Goal: Task Accomplishment & Management: Manage account settings

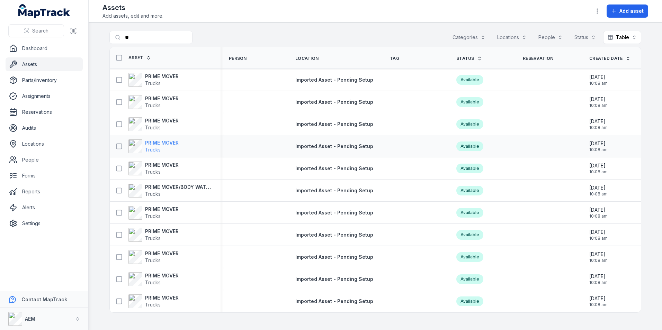
click at [143, 144] on div "PRIME MOVER Trucks" at bounding box center [153, 146] width 50 height 14
click at [120, 213] on icon at bounding box center [119, 212] width 7 height 7
click at [201, 209] on div "PRIME MOVER Trucks" at bounding box center [162, 213] width 100 height 14
click at [159, 208] on strong "PRIME MOVER" at bounding box center [162, 209] width 34 height 7
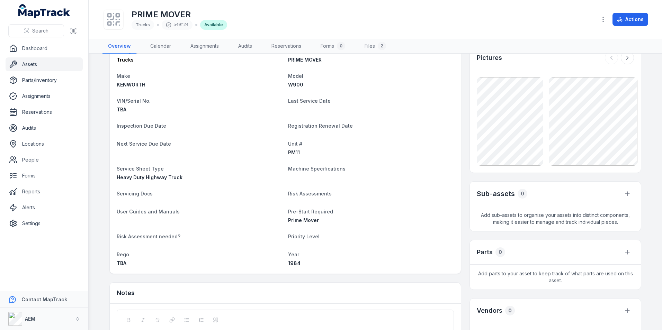
scroll to position [150, 0]
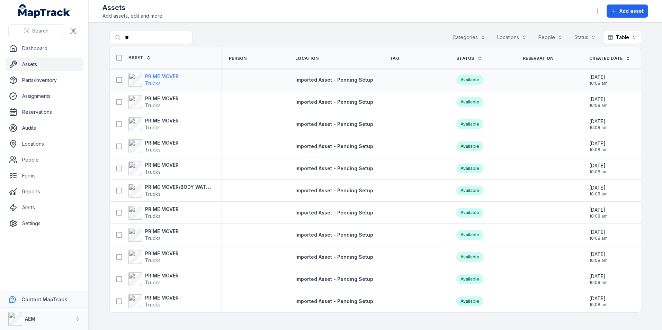
click at [163, 76] on strong "PRIME MOVER" at bounding box center [162, 76] width 34 height 7
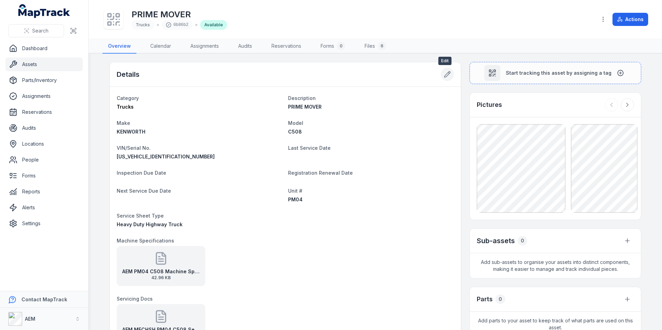
click at [444, 75] on icon at bounding box center [447, 74] width 7 height 7
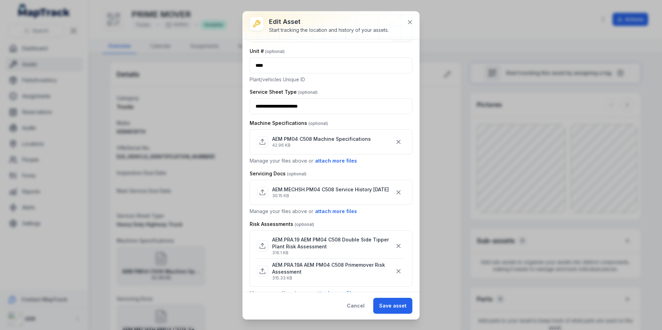
scroll to position [311, 0]
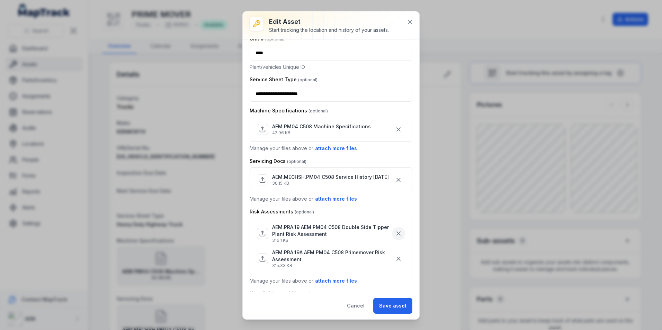
click at [394, 236] on button "button" at bounding box center [398, 233] width 13 height 13
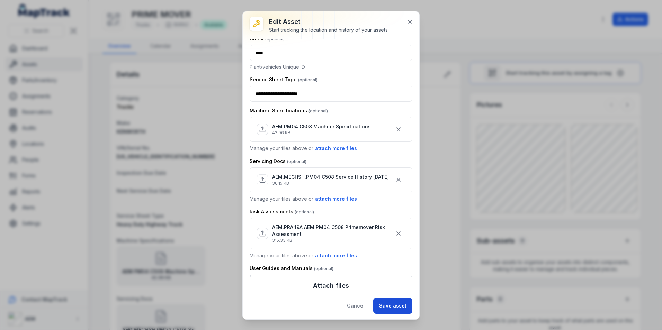
click at [400, 305] on button "Save asset" at bounding box center [392, 306] width 39 height 16
